Goal: Check status: Check status

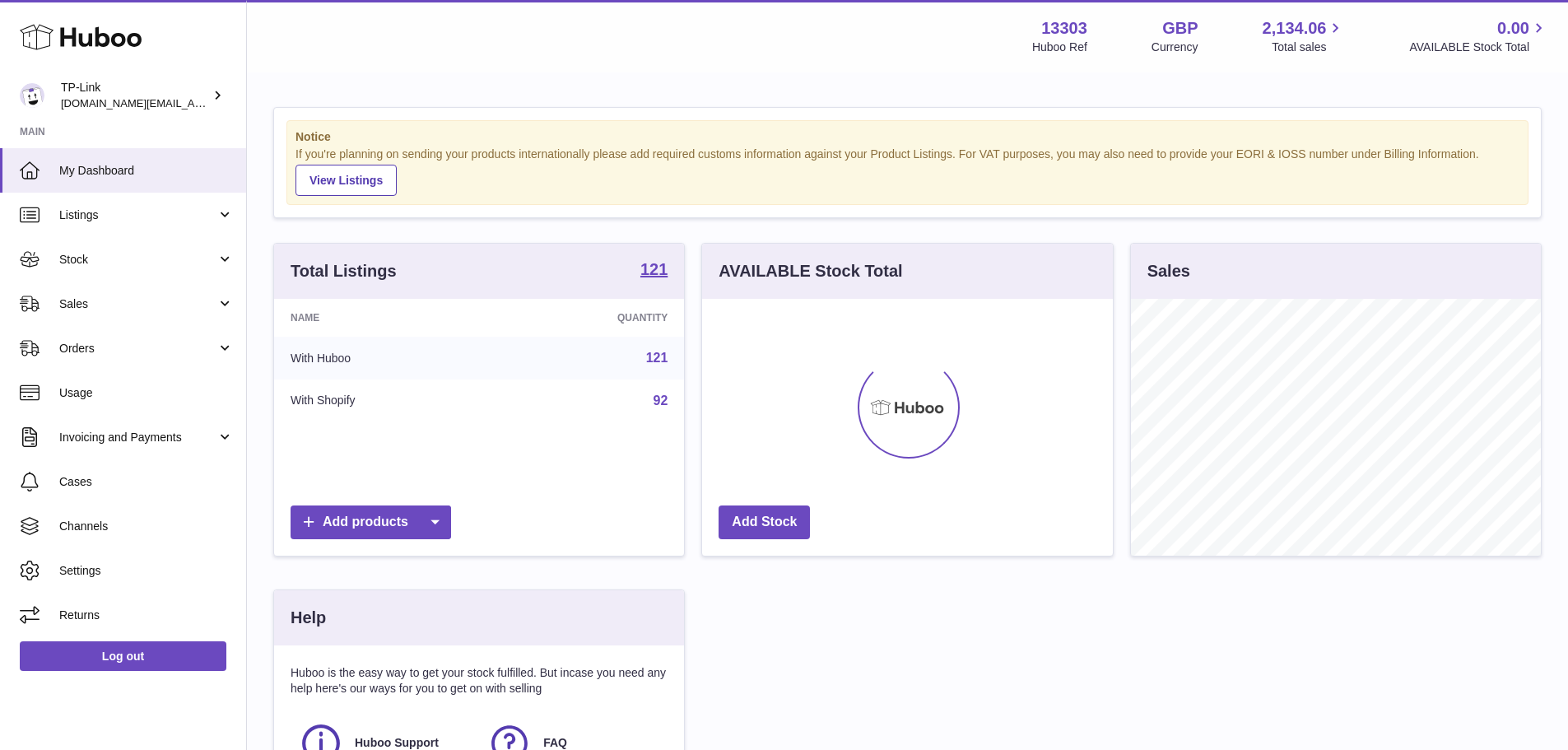
scroll to position [257, 411]
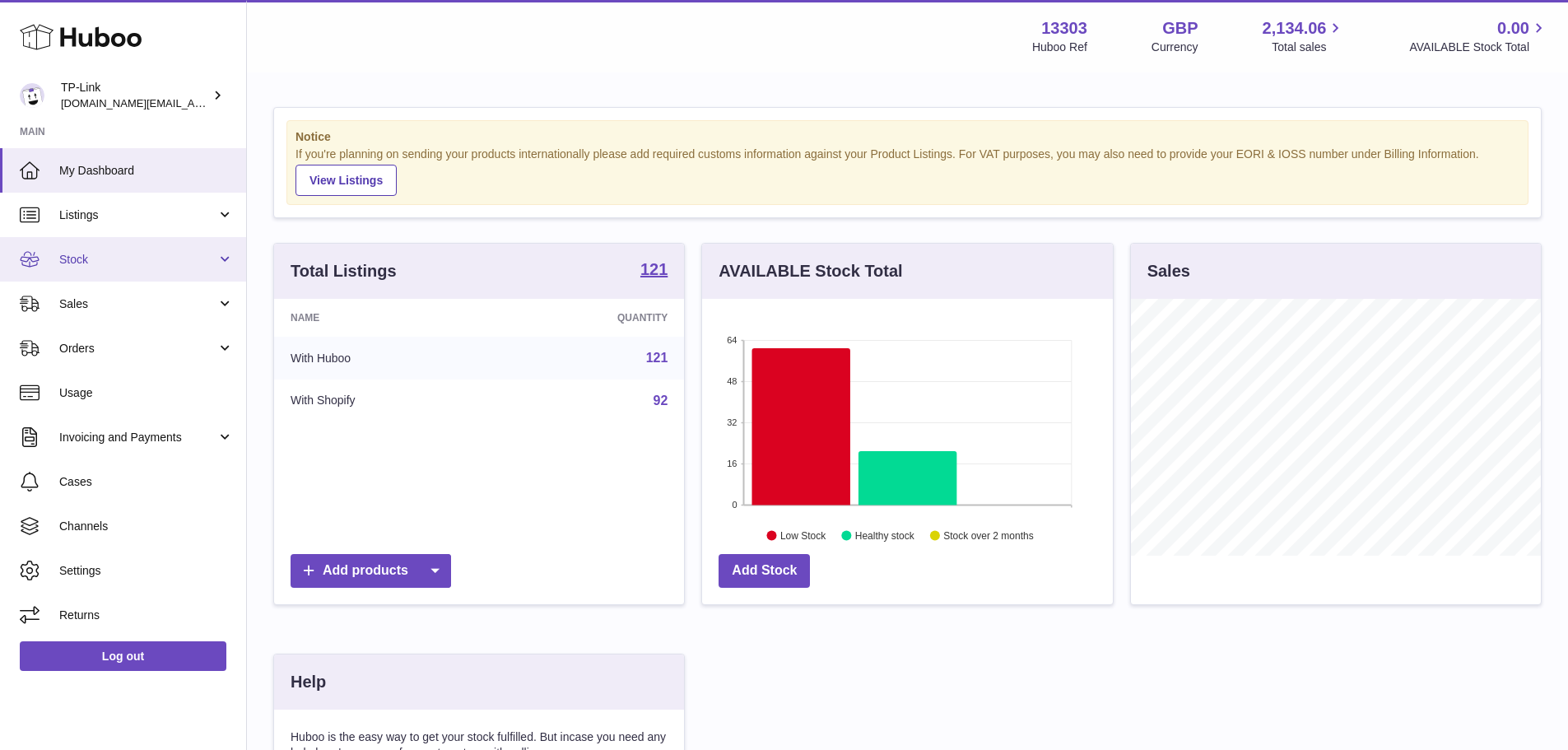
click at [145, 246] on link "Stock" at bounding box center [122, 259] width 246 height 45
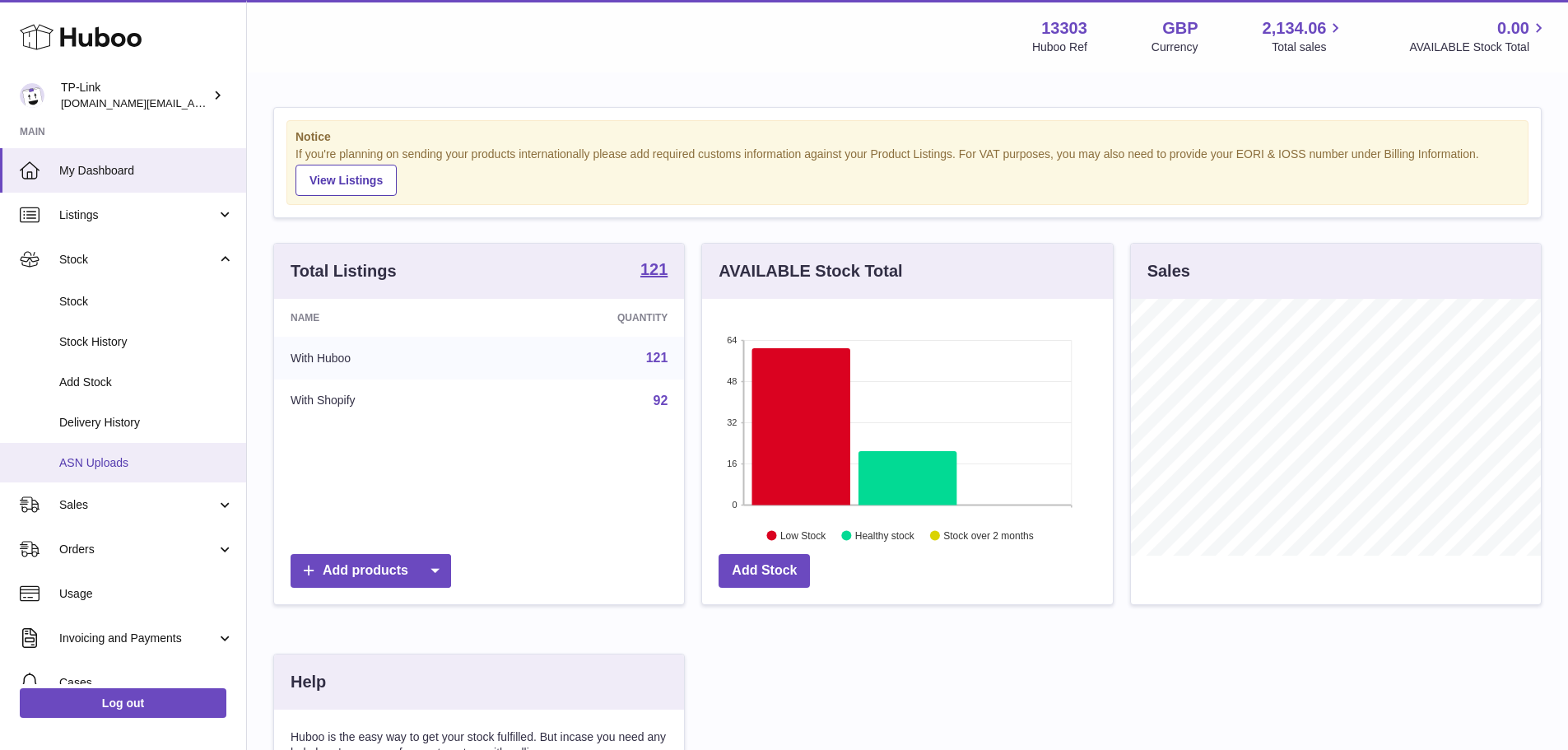
click at [164, 461] on span "ASN Uploads" at bounding box center [146, 464] width 174 height 16
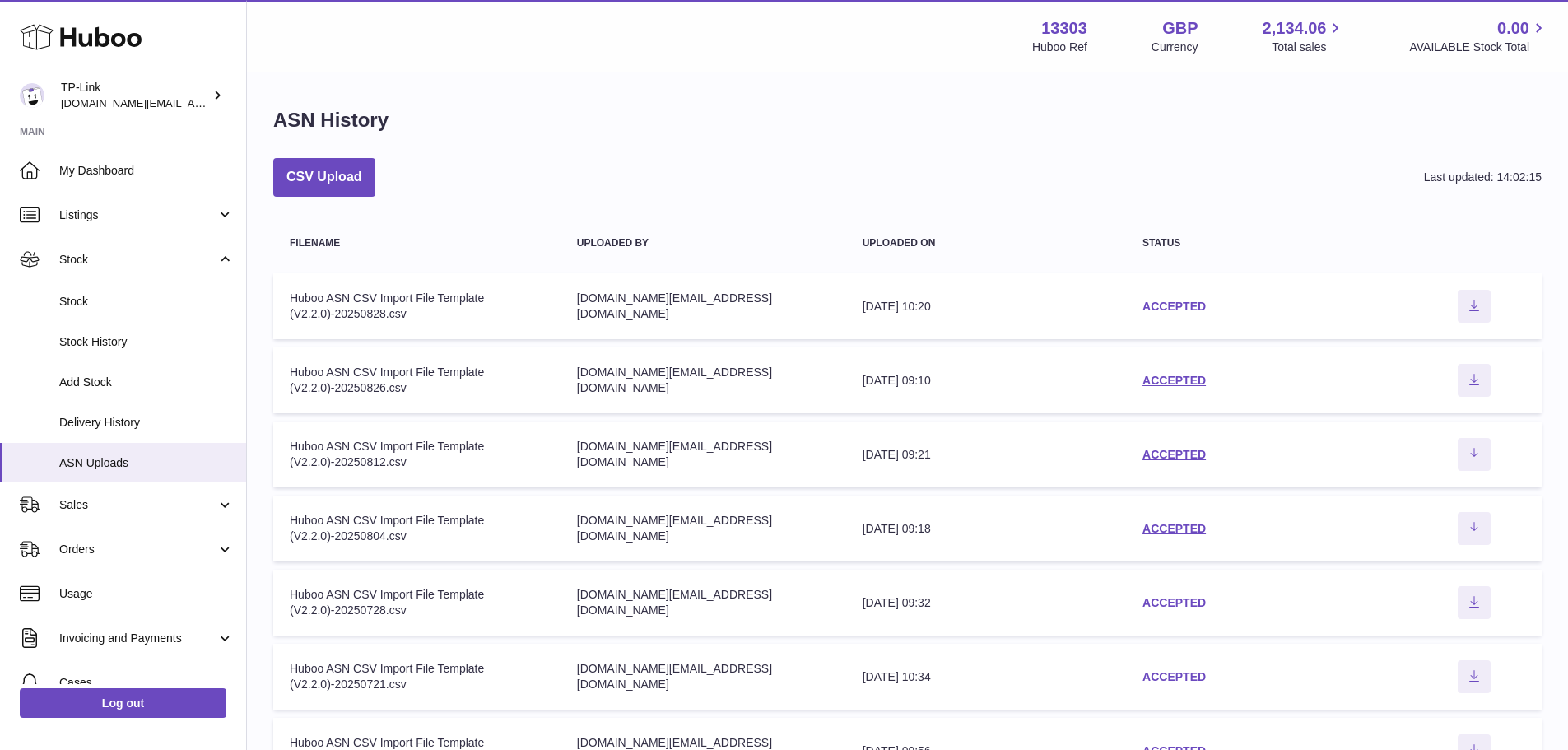
click at [1174, 308] on link "ACCEPTED" at bounding box center [1174, 306] width 63 height 13
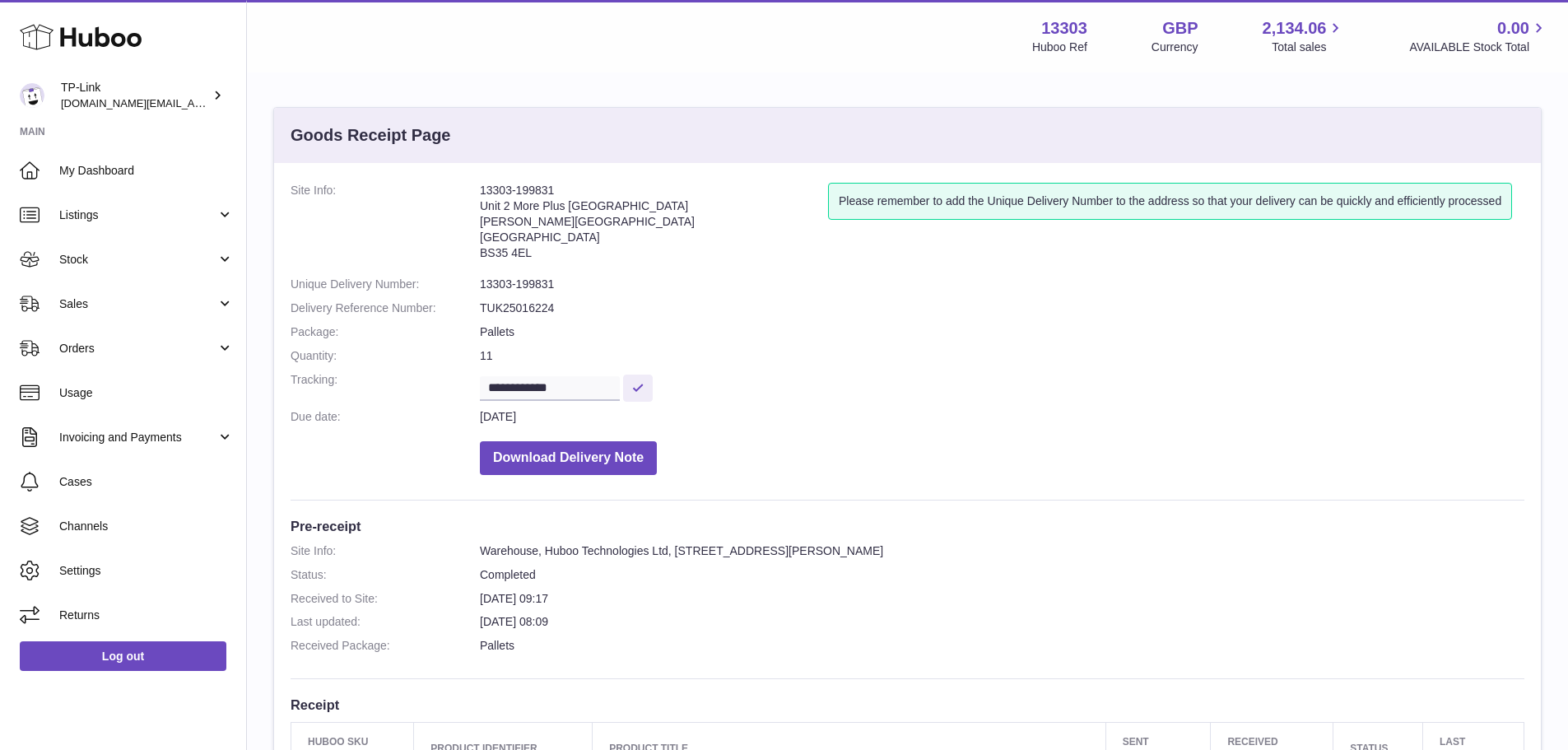
click at [476, 352] on dl "**********" at bounding box center [907, 333] width 1234 height 300
drag, startPoint x: 511, startPoint y: 350, endPoint x: 491, endPoint y: 355, distance: 20.6
click at [491, 355] on dd "11" at bounding box center [1002, 357] width 1044 height 16
drag, startPoint x: 725, startPoint y: 560, endPoint x: 690, endPoint y: 313, distance: 249.5
